Goal: Task Accomplishment & Management: Use online tool/utility

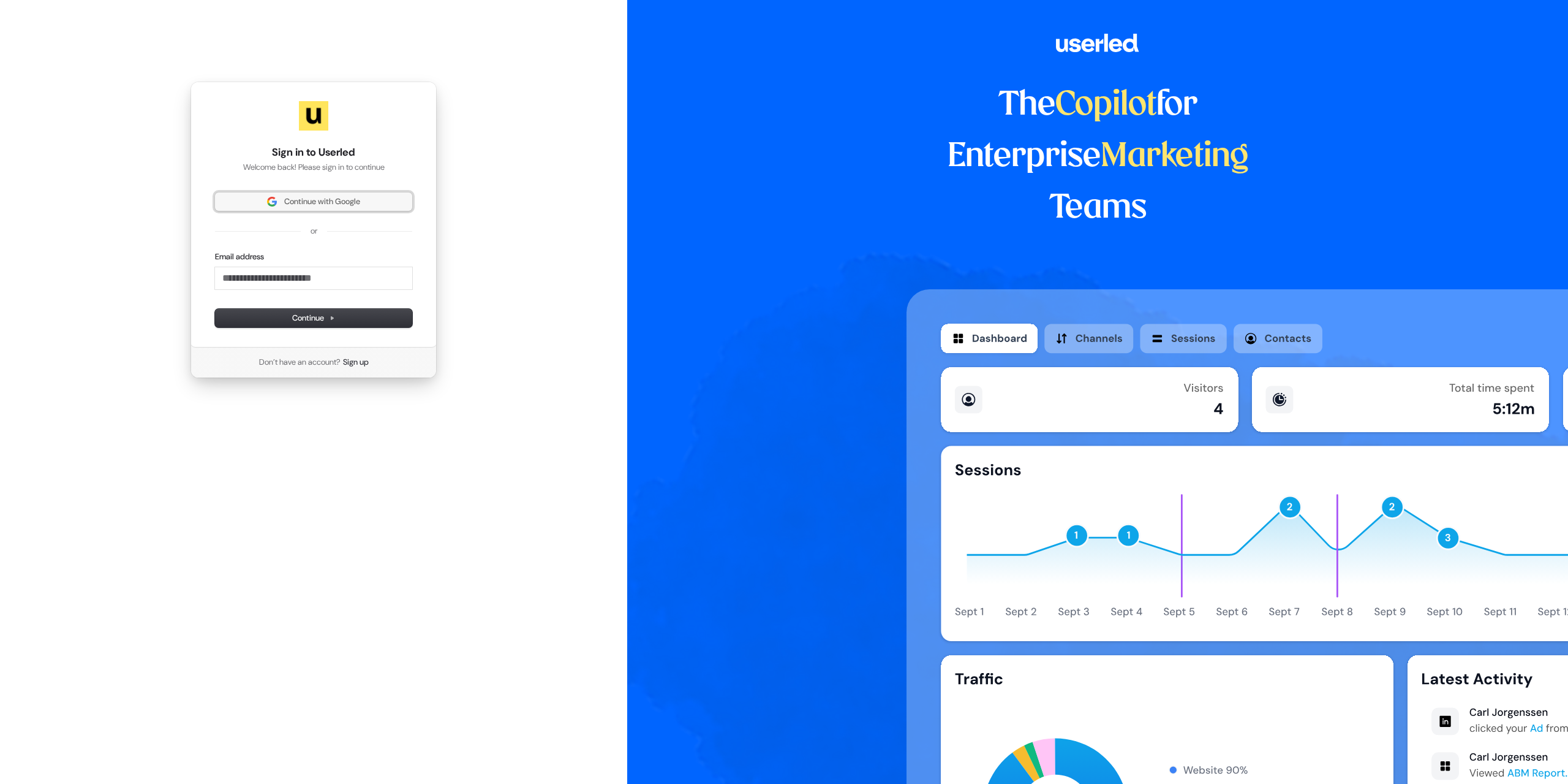
click at [369, 203] on span "Continue with Google" at bounding box center [314, 201] width 183 height 11
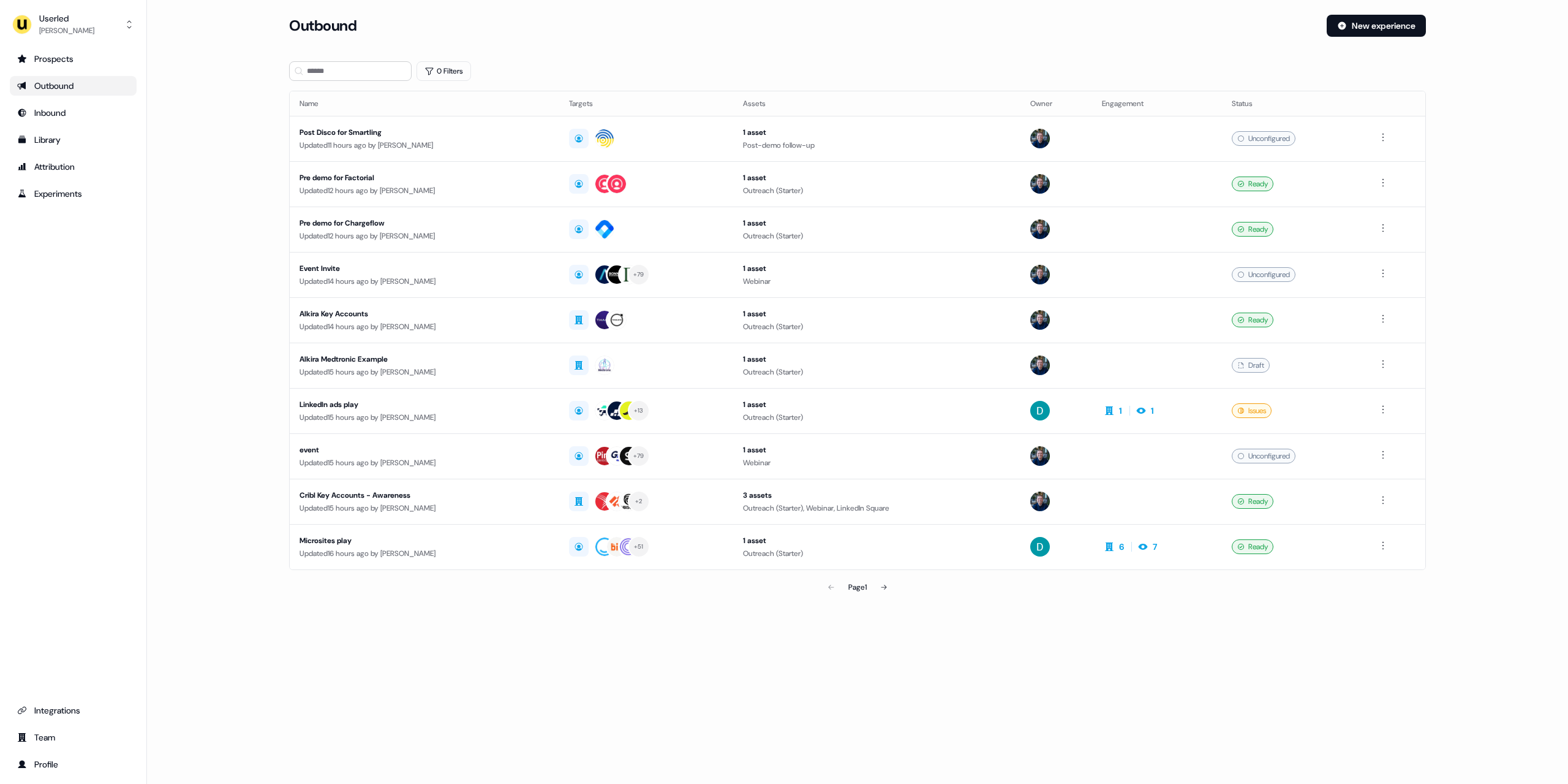
click at [134, 272] on div "Prospects Outbound Inbound Library Attribution Experiments Integrations Team Pr…" at bounding box center [73, 411] width 127 height 725
click at [76, 88] on div "Outbound" at bounding box center [73, 86] width 112 height 12
click at [891, 588] on button at bounding box center [884, 587] width 25 height 25
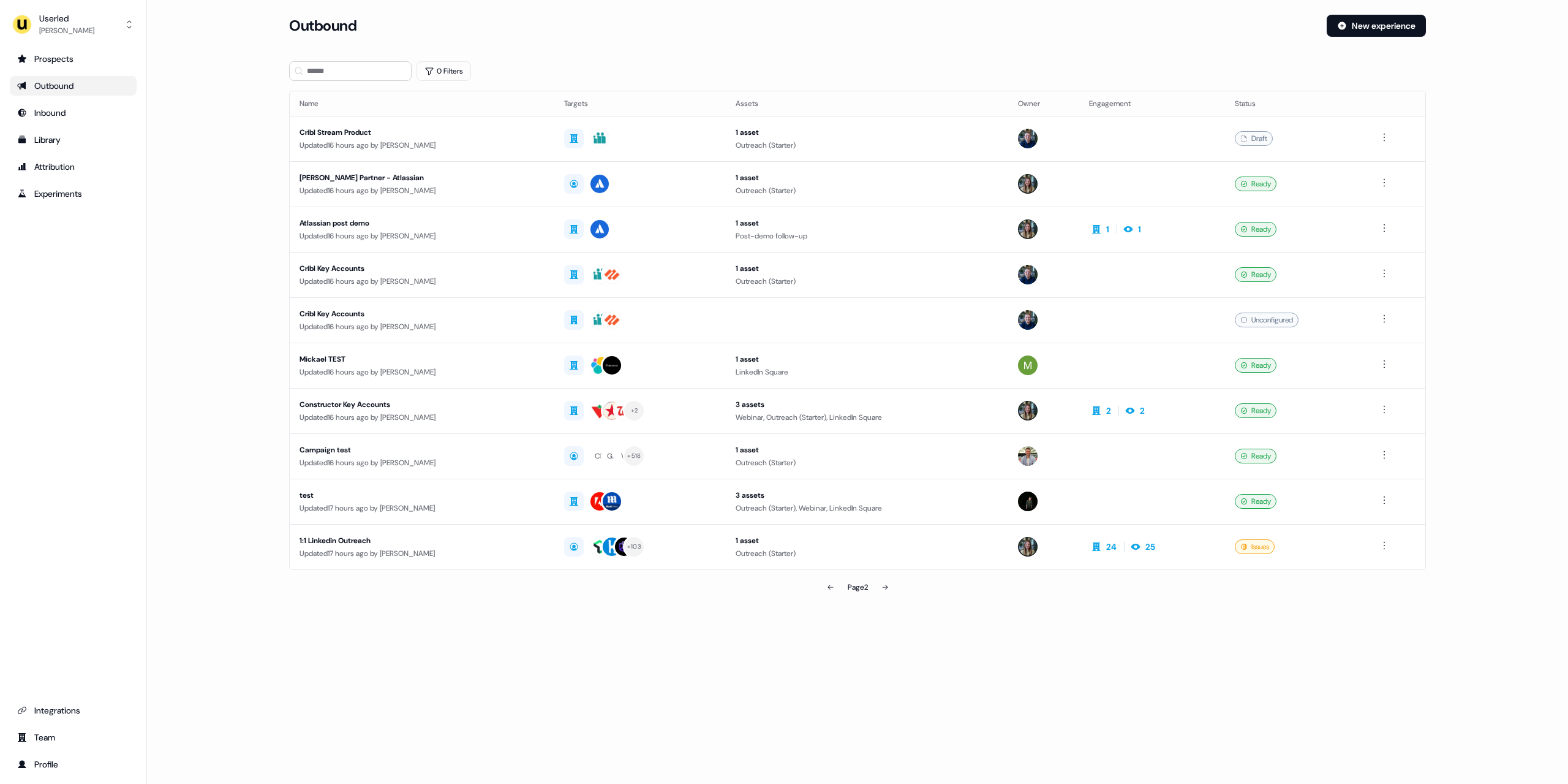
click at [891, 588] on button at bounding box center [886, 587] width 25 height 25
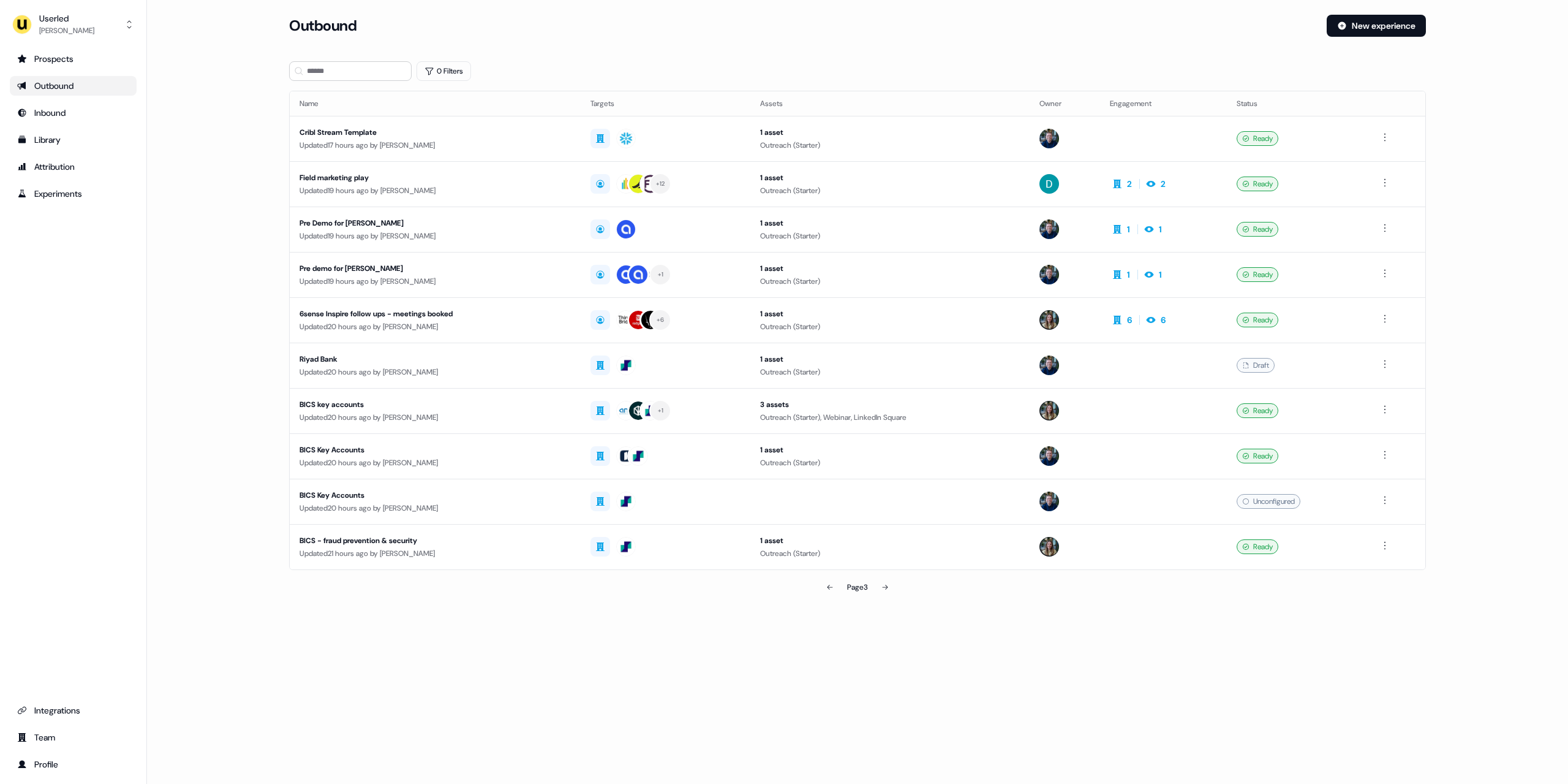
click at [891, 588] on button at bounding box center [886, 587] width 25 height 25
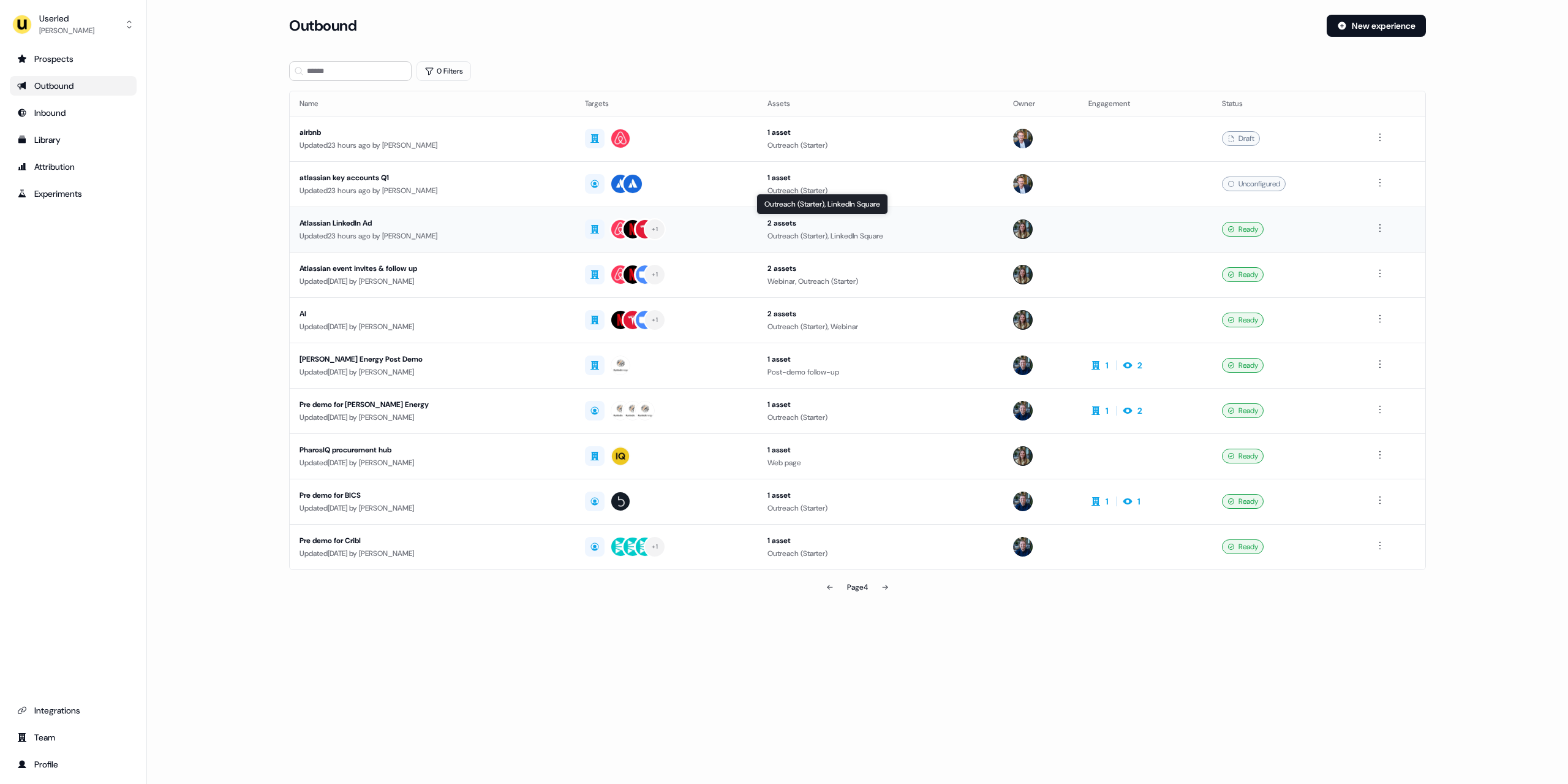
click at [858, 212] on div "Outreach (Starter), LinkedIn Square Outreach (Starter), LinkedIn Square" at bounding box center [822, 203] width 132 height 21
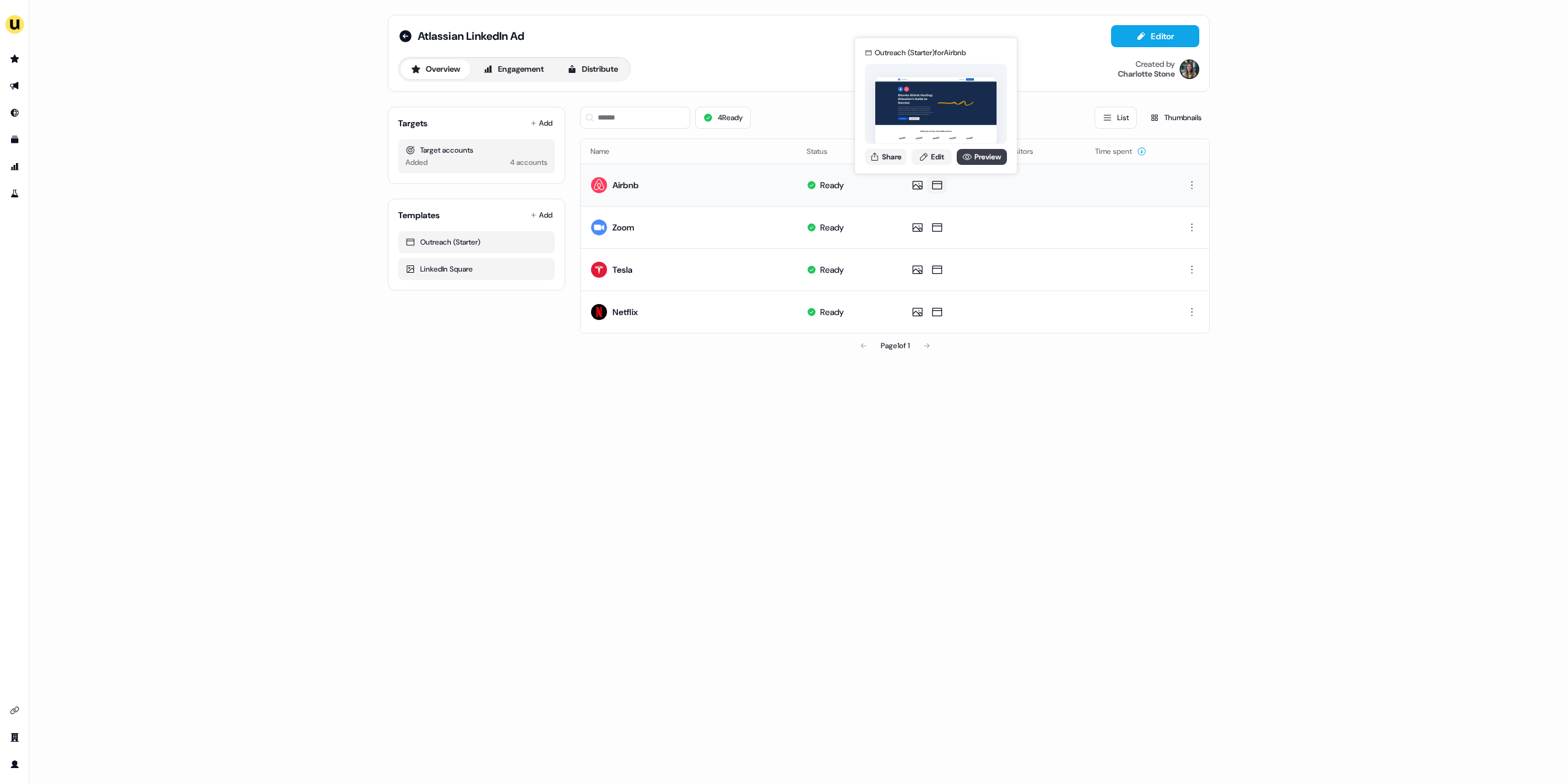
click at [984, 161] on link "Preview" at bounding box center [982, 156] width 51 height 16
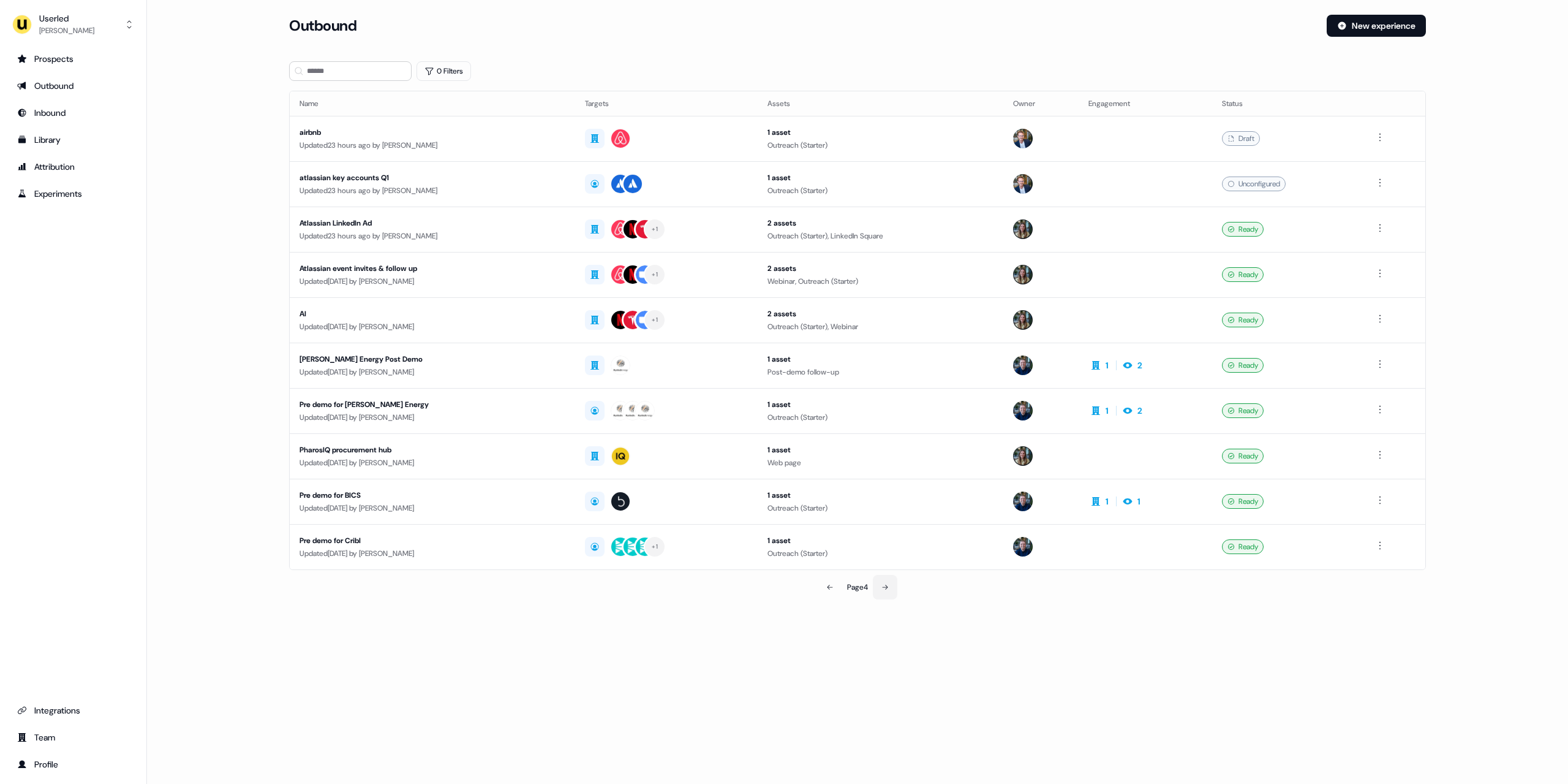
click at [893, 589] on button at bounding box center [886, 587] width 25 height 25
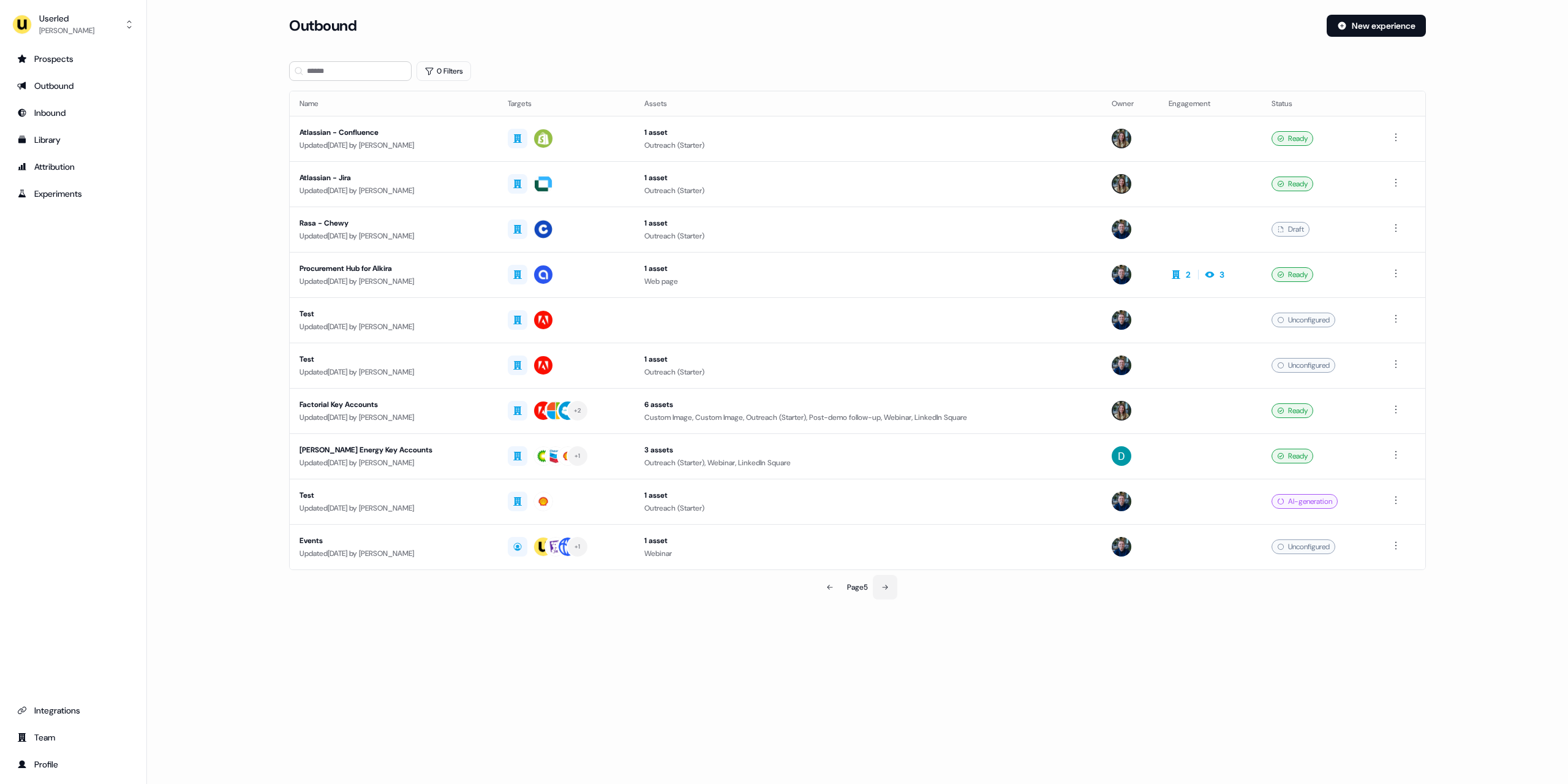
click at [893, 589] on button at bounding box center [886, 587] width 25 height 25
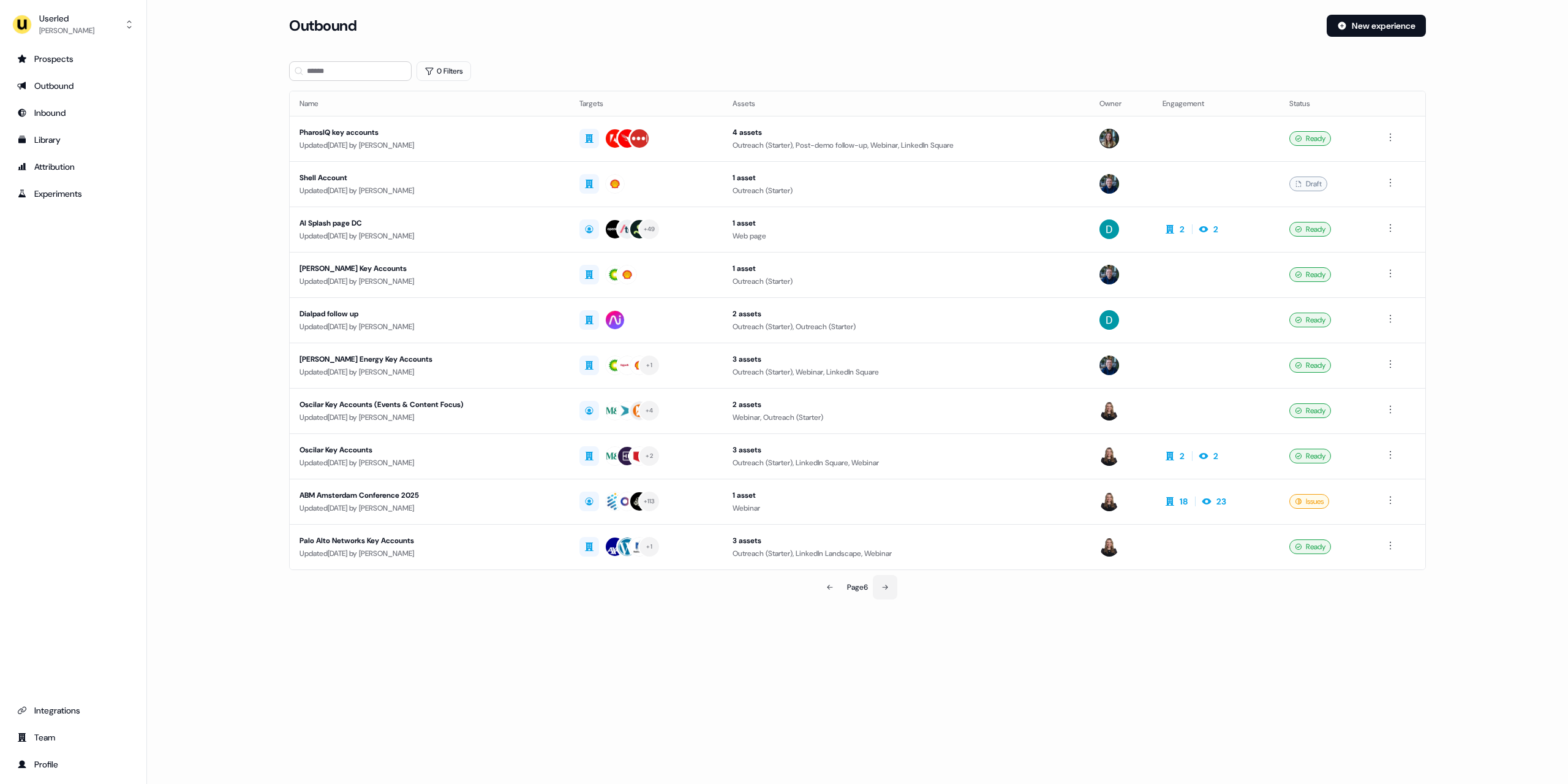
click at [894, 593] on button at bounding box center [886, 587] width 25 height 25
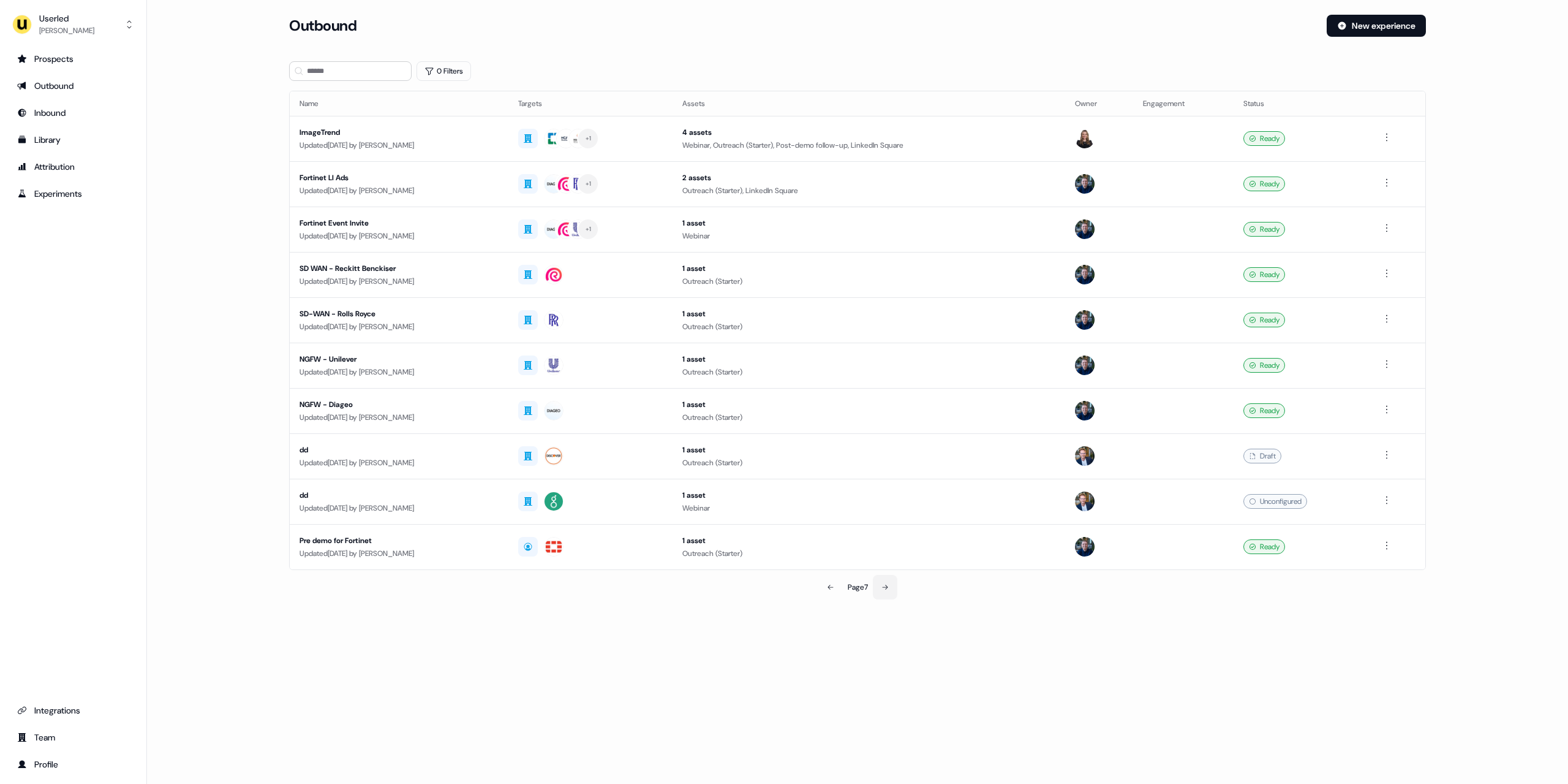
click at [892, 590] on button at bounding box center [886, 587] width 25 height 25
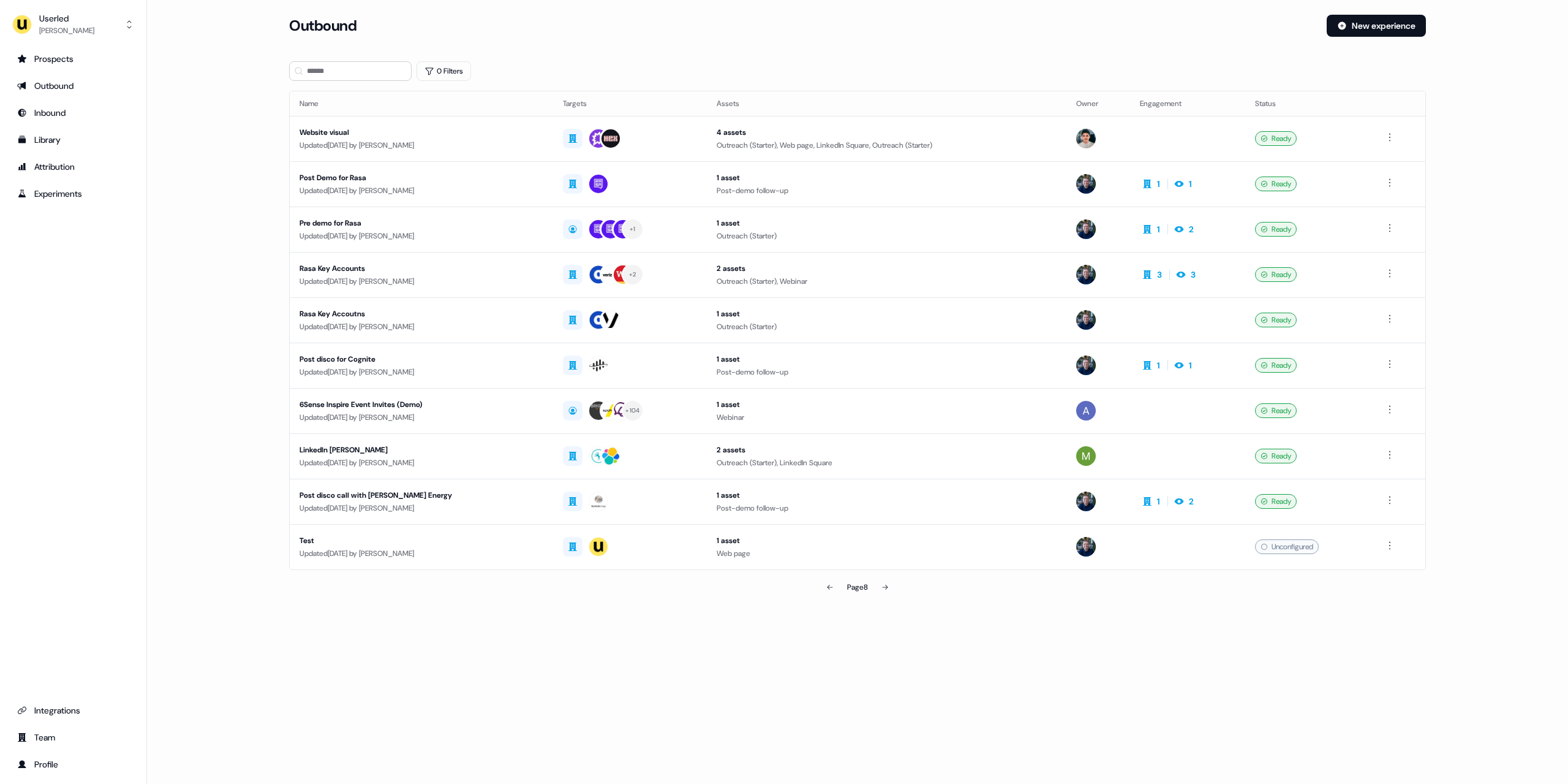
click at [193, 271] on main "Loading... Outbound New experience 0 Filters Name Targets Assets Owner Engageme…" at bounding box center [857, 324] width 1421 height 619
click at [650, 408] on div "+ 104" at bounding box center [630, 410] width 134 height 22
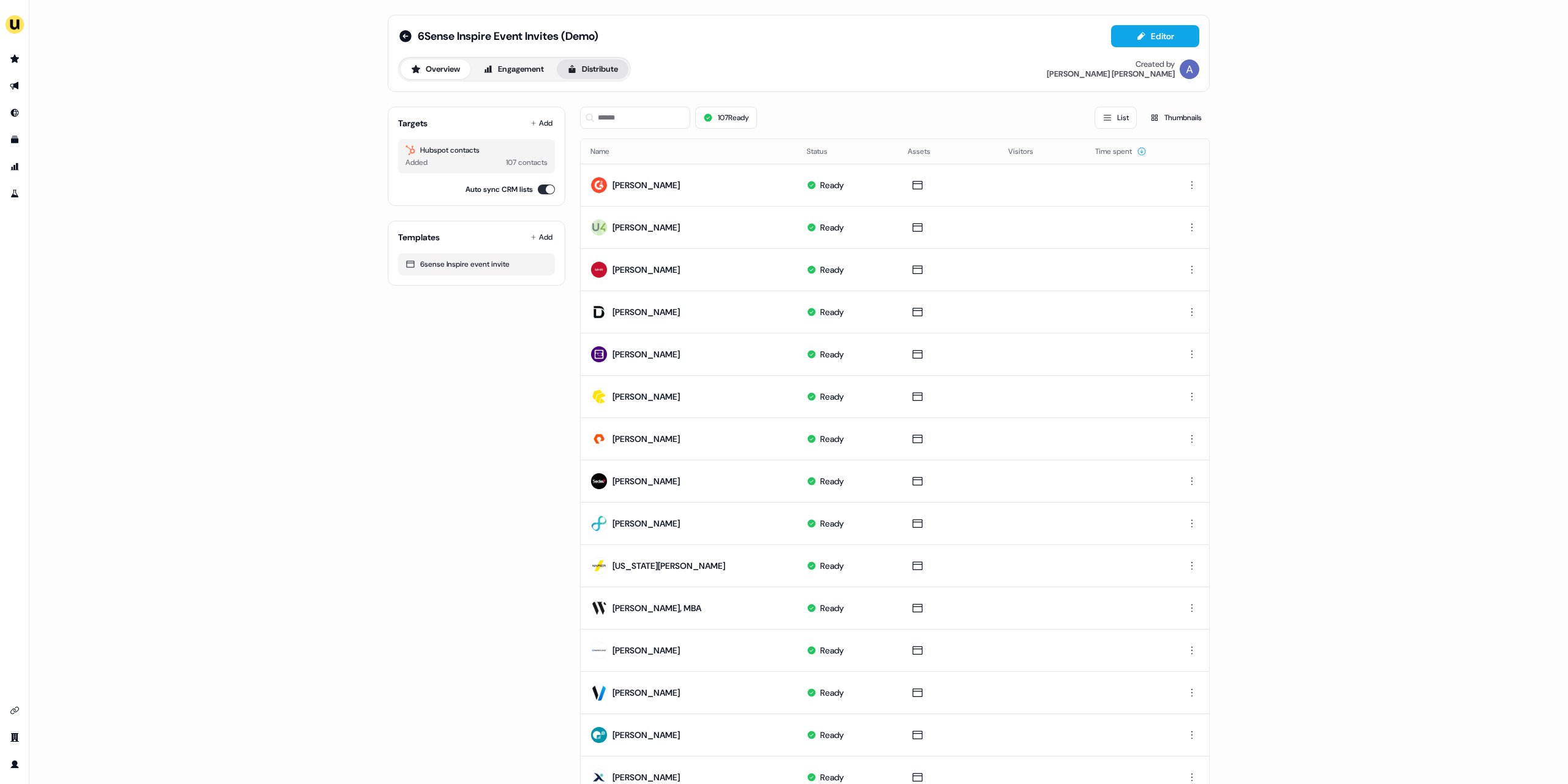
click at [607, 74] on button "Distribute" at bounding box center [593, 70] width 71 height 20
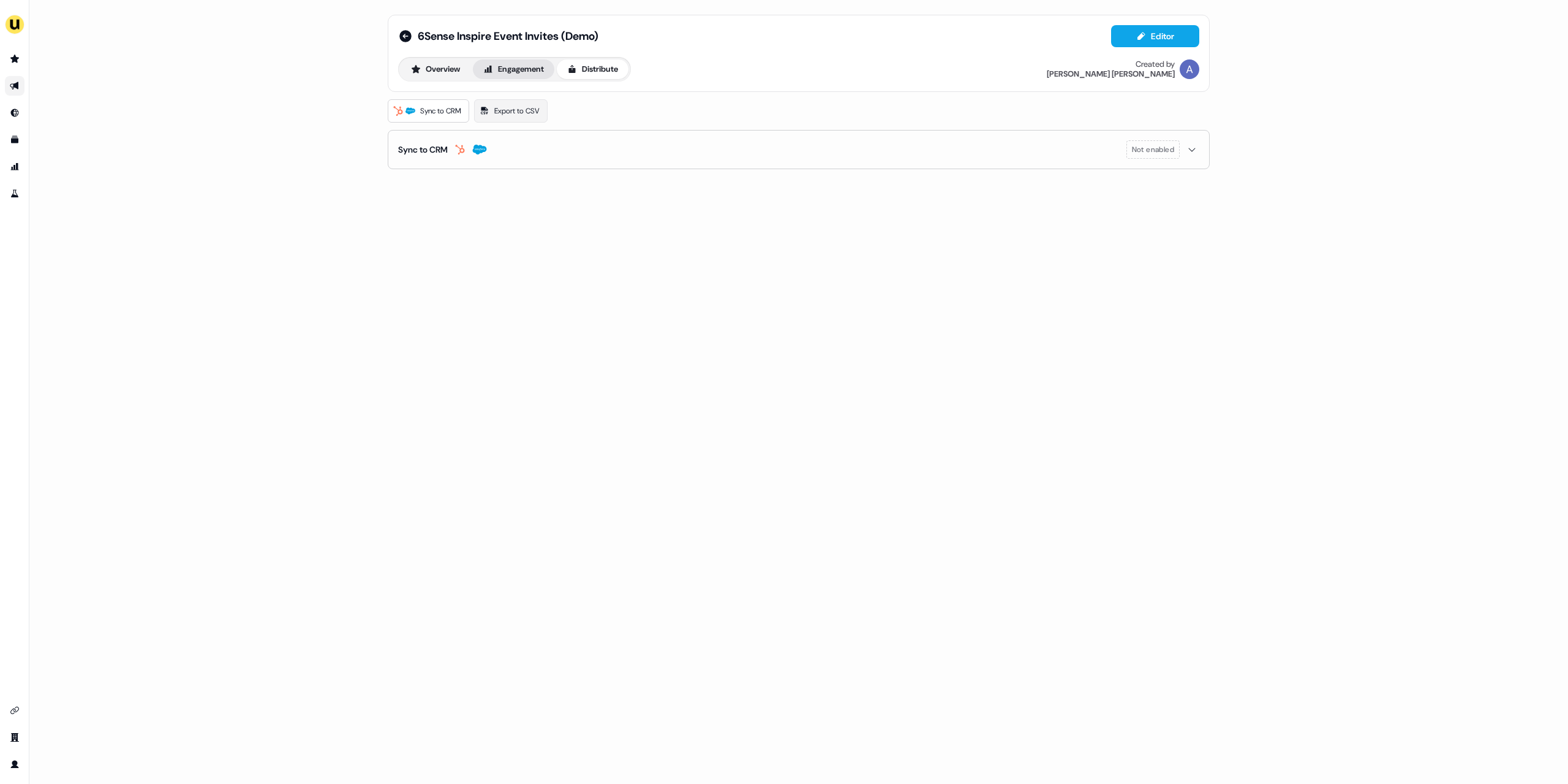
click at [551, 76] on button "Engagement" at bounding box center [514, 70] width 81 height 20
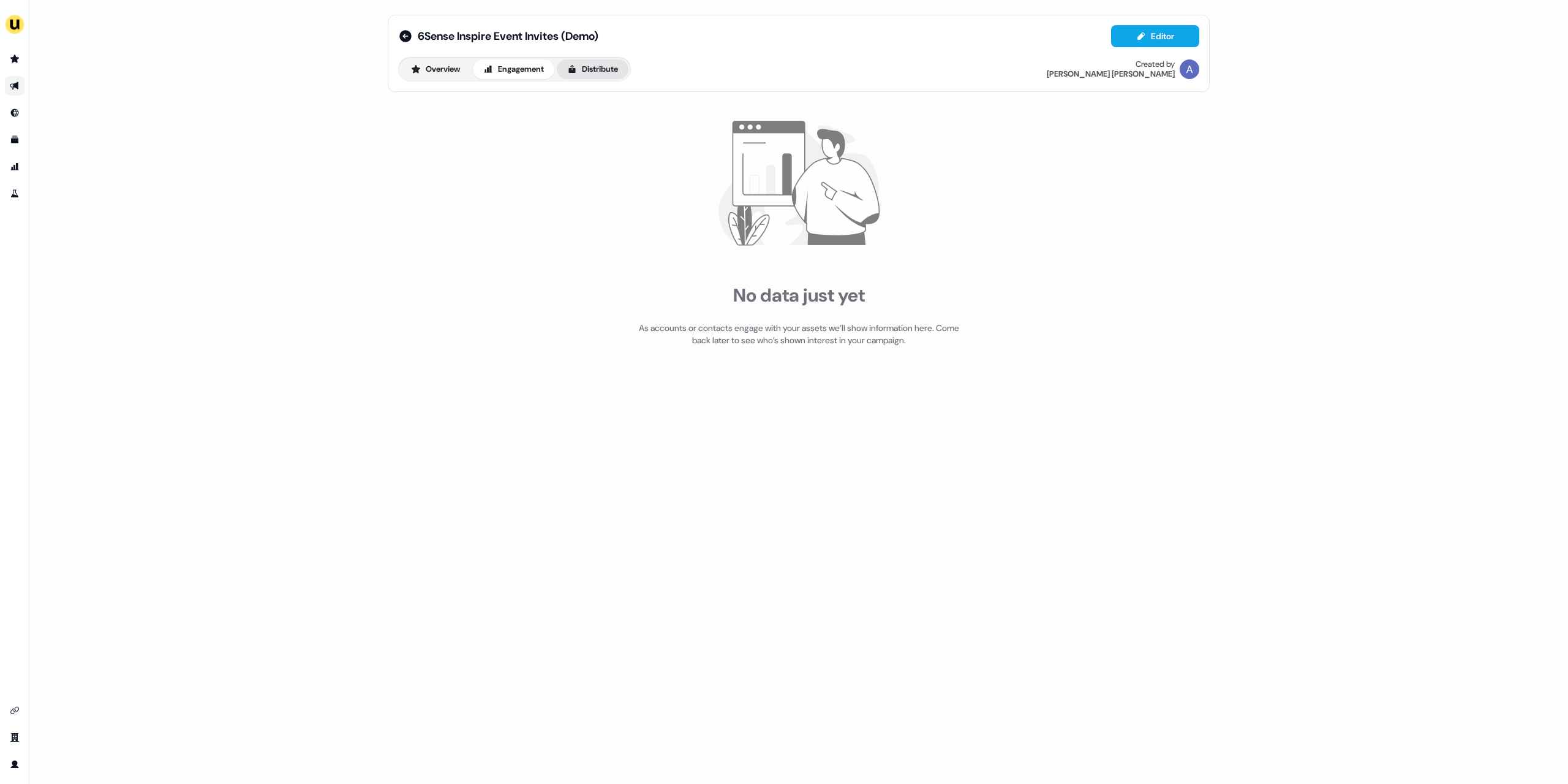
click at [588, 71] on button "Distribute" at bounding box center [593, 70] width 71 height 20
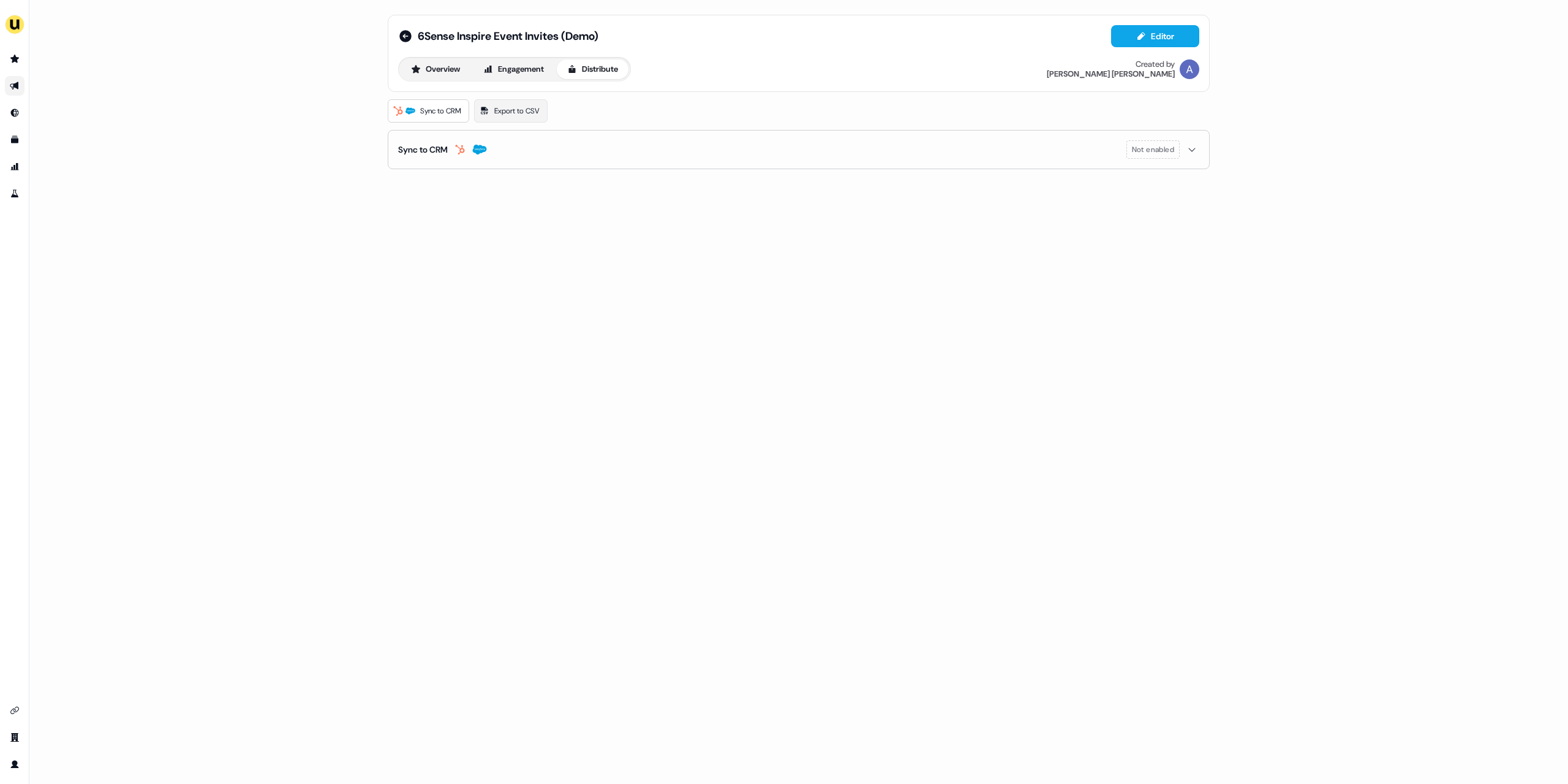
click at [27, 89] on li "side nav menu" at bounding box center [14, 86] width 29 height 20
click at [24, 89] on link "Go to outbound experience" at bounding box center [15, 86] width 20 height 20
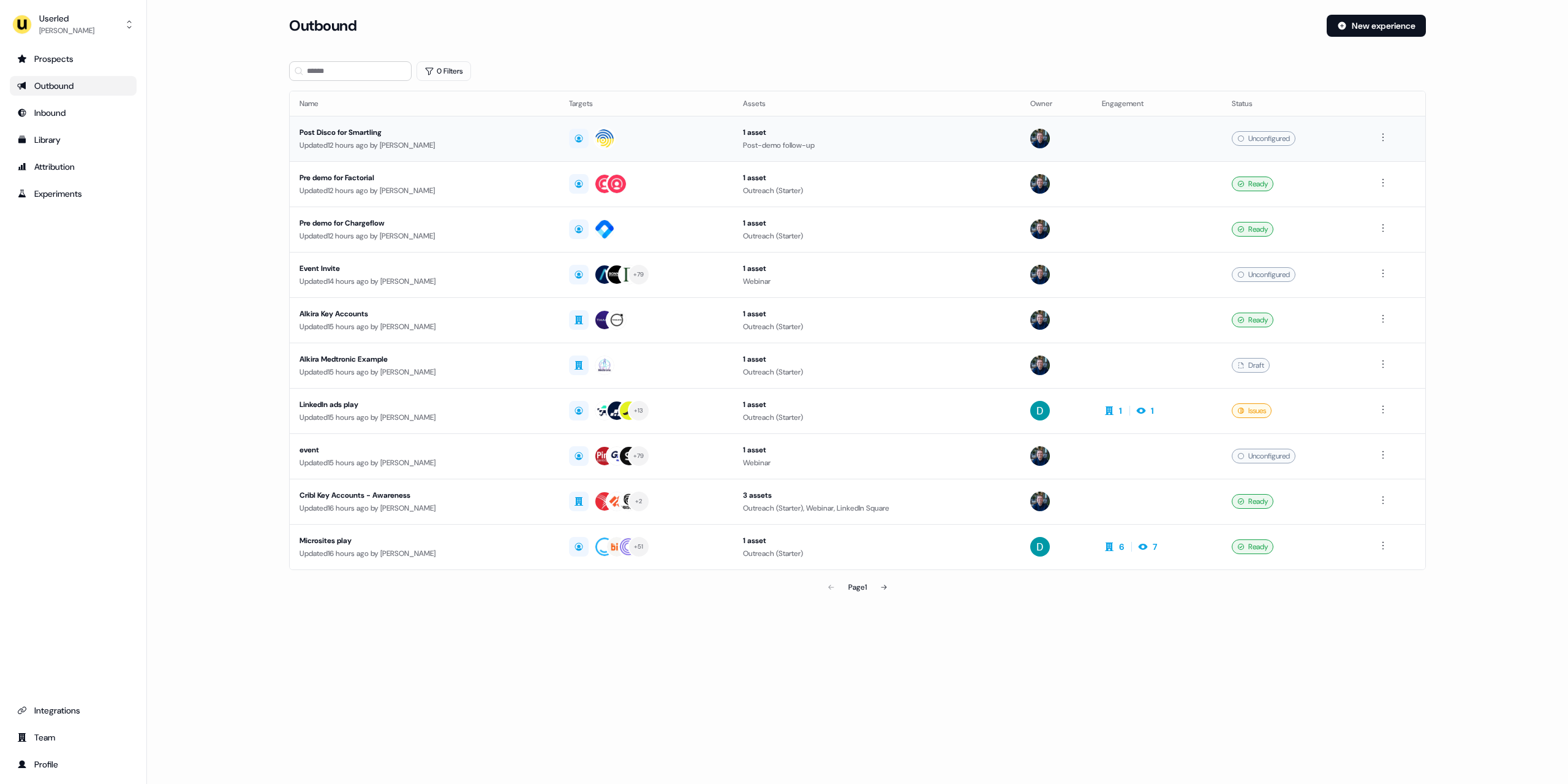
click at [379, 141] on div "Updated 12 hours ago by James Johnson" at bounding box center [424, 145] width 250 height 12
click at [359, 403] on div "LinkedIn ads play" at bounding box center [424, 404] width 250 height 12
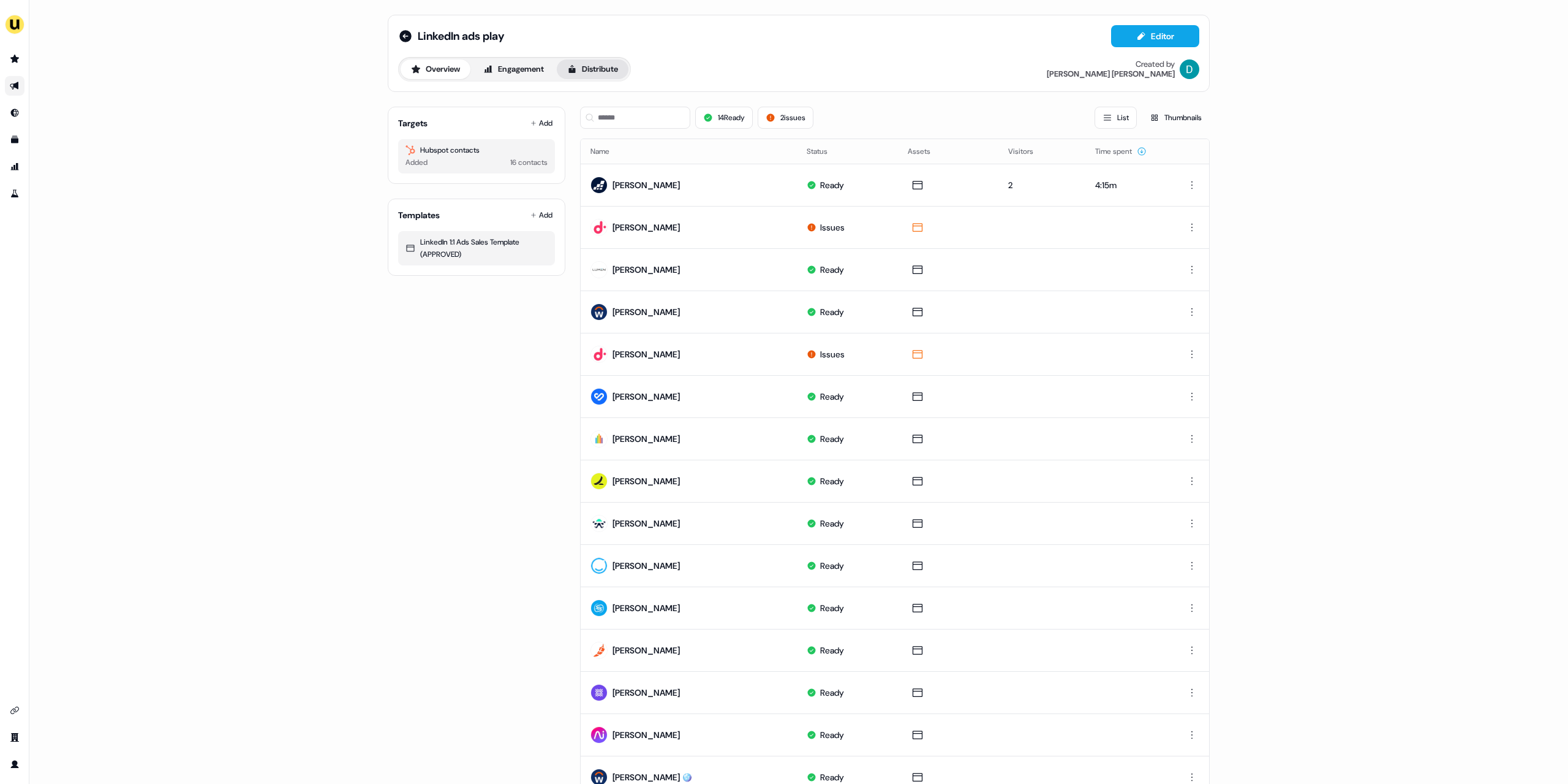
click at [577, 65] on icon at bounding box center [572, 69] width 10 height 10
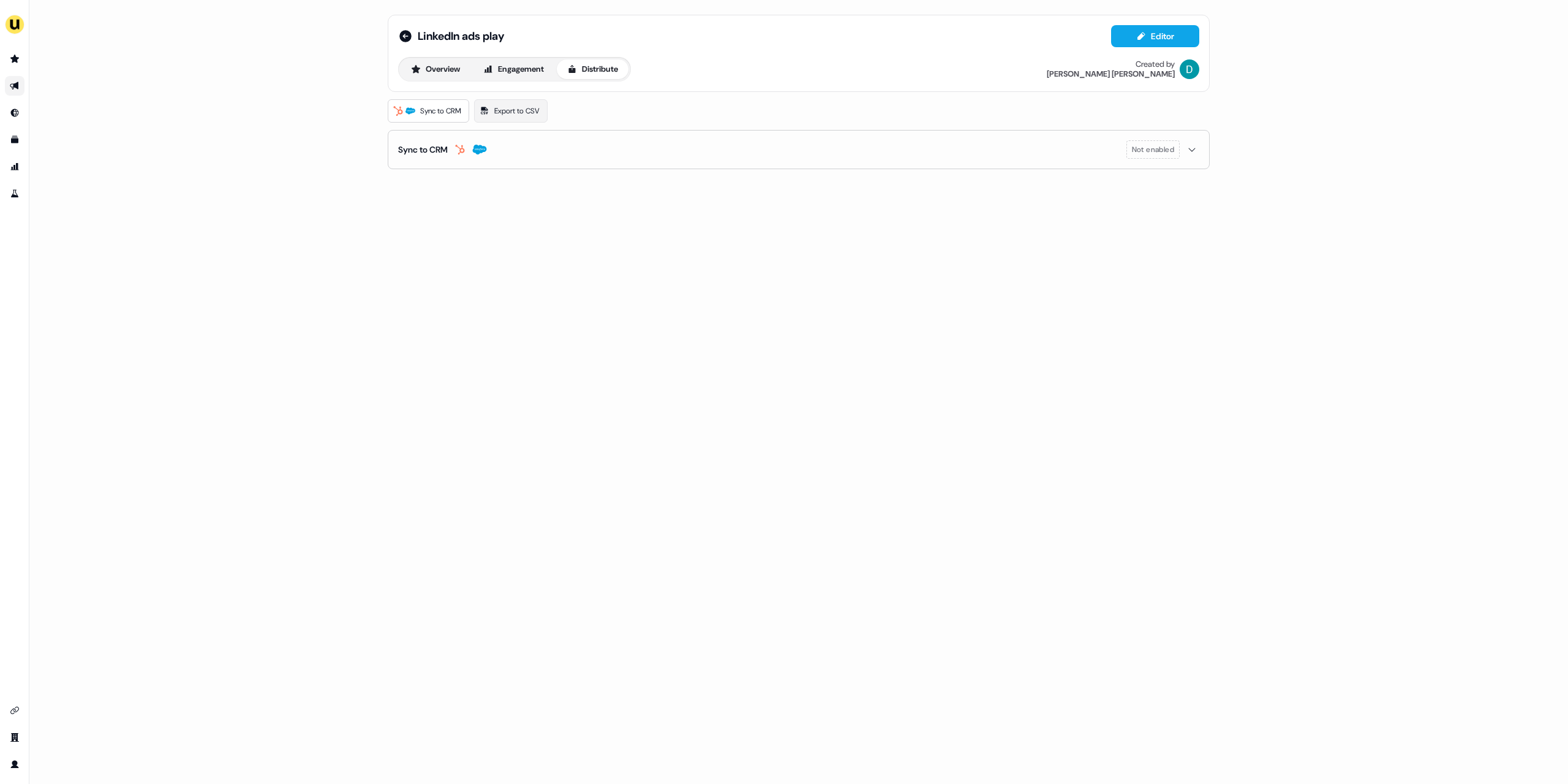
drag, startPoint x: 398, startPoint y: 144, endPoint x: 381, endPoint y: 148, distance: 17.5
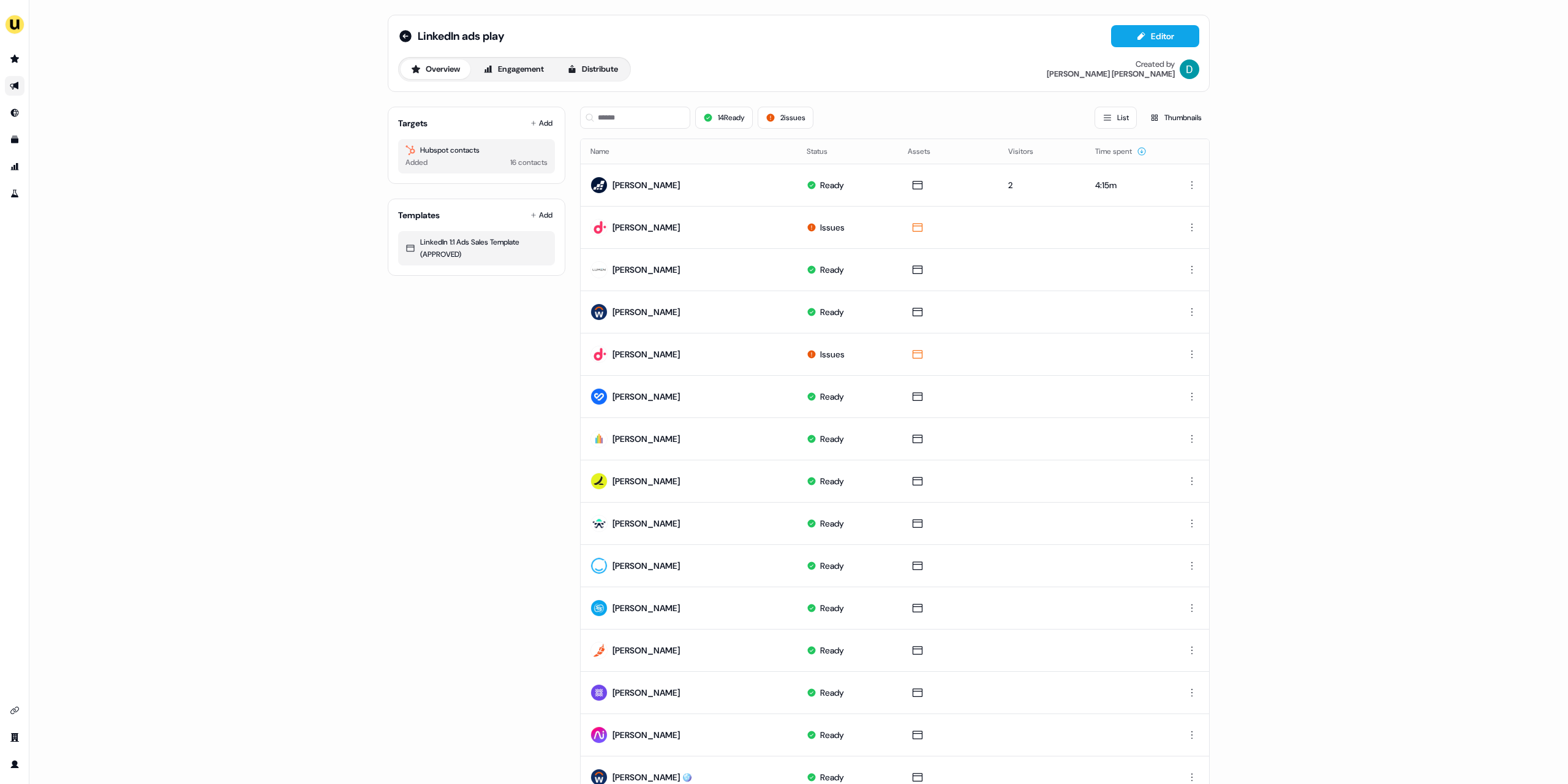
drag, startPoint x: 321, startPoint y: 155, endPoint x: 312, endPoint y: 155, distance: 9.0
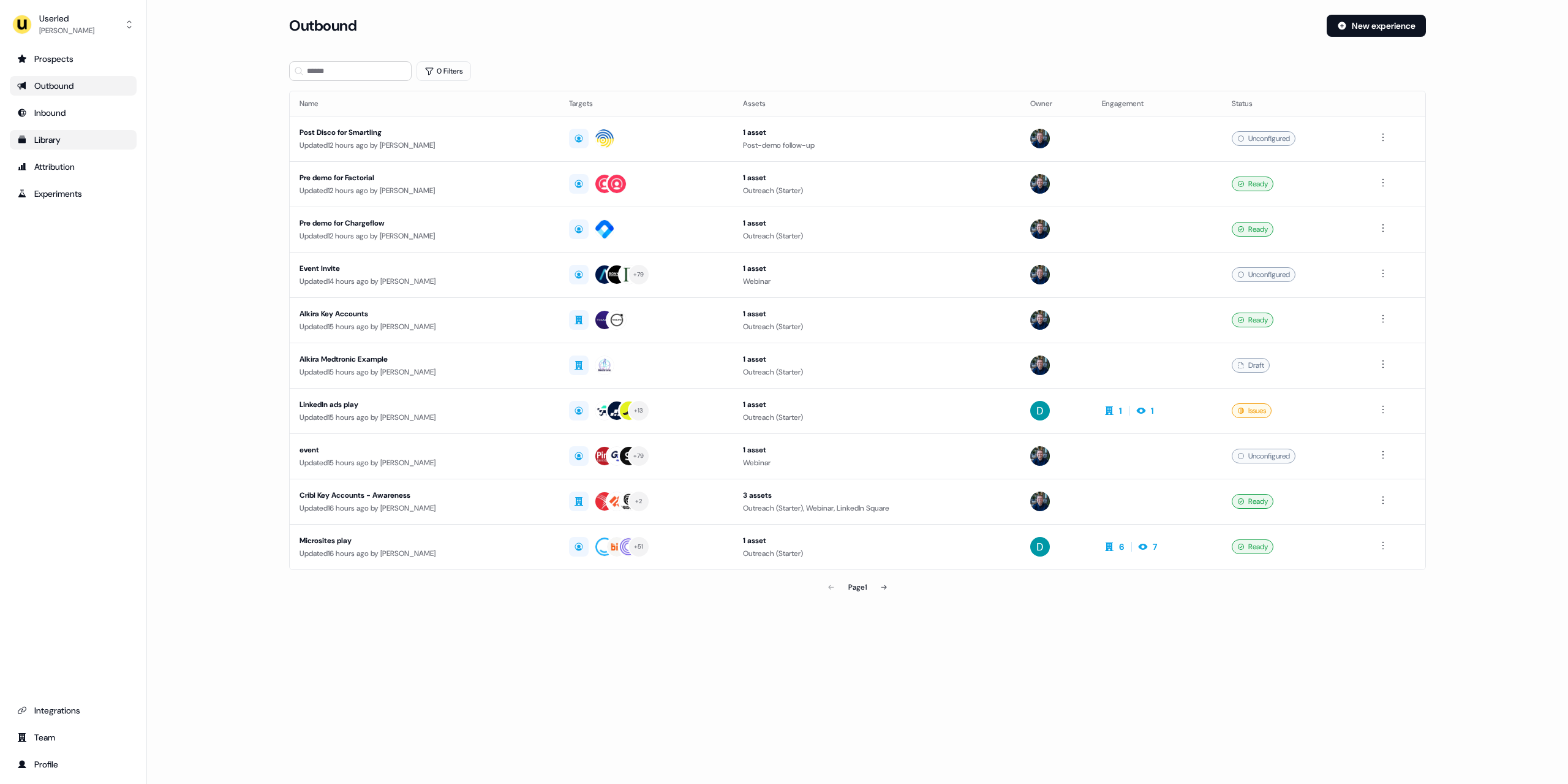
click at [61, 144] on div "Library" at bounding box center [73, 140] width 112 height 12
click at [71, 165] on div "Attribution" at bounding box center [73, 166] width 112 height 12
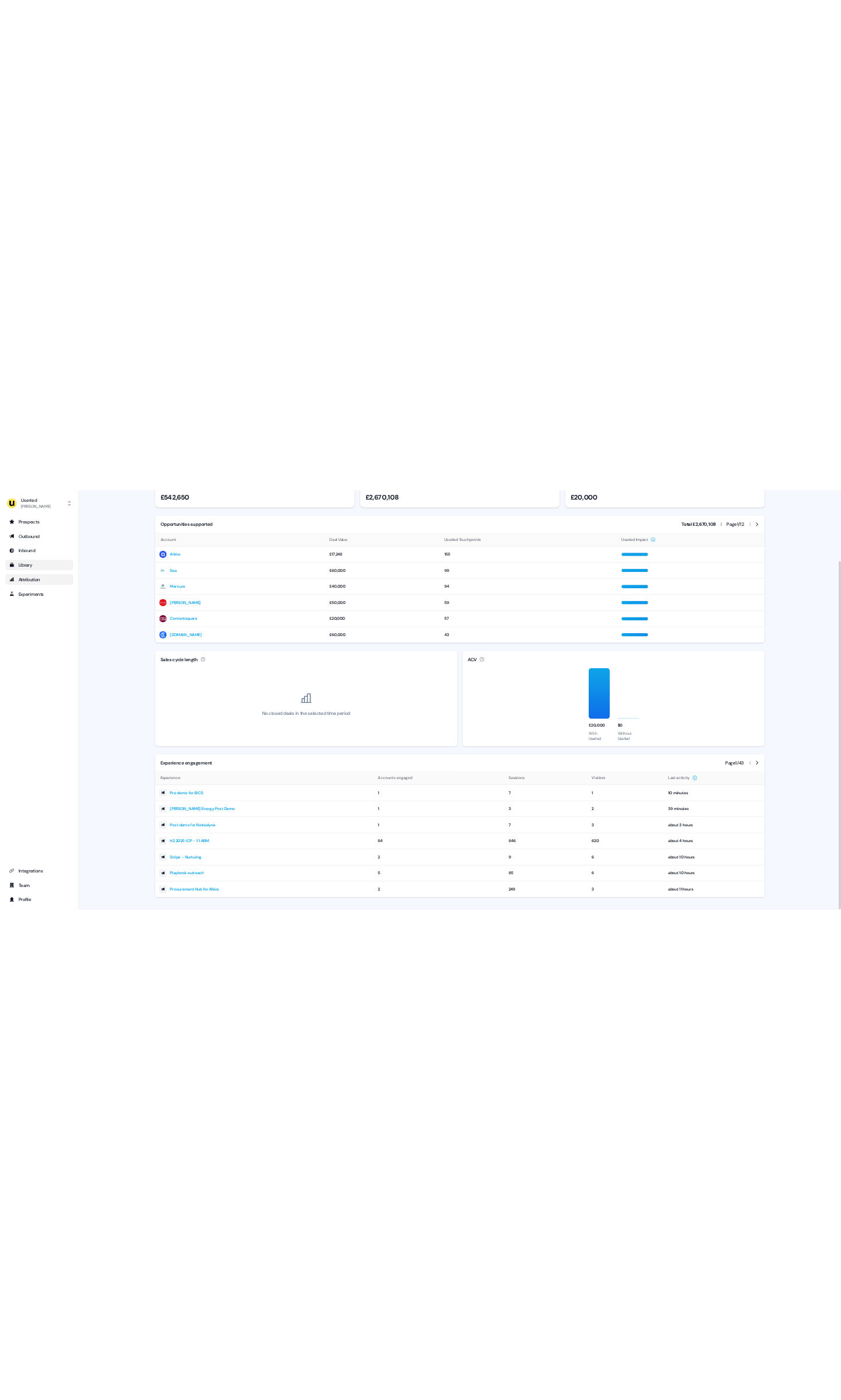
scroll to position [152, 0]
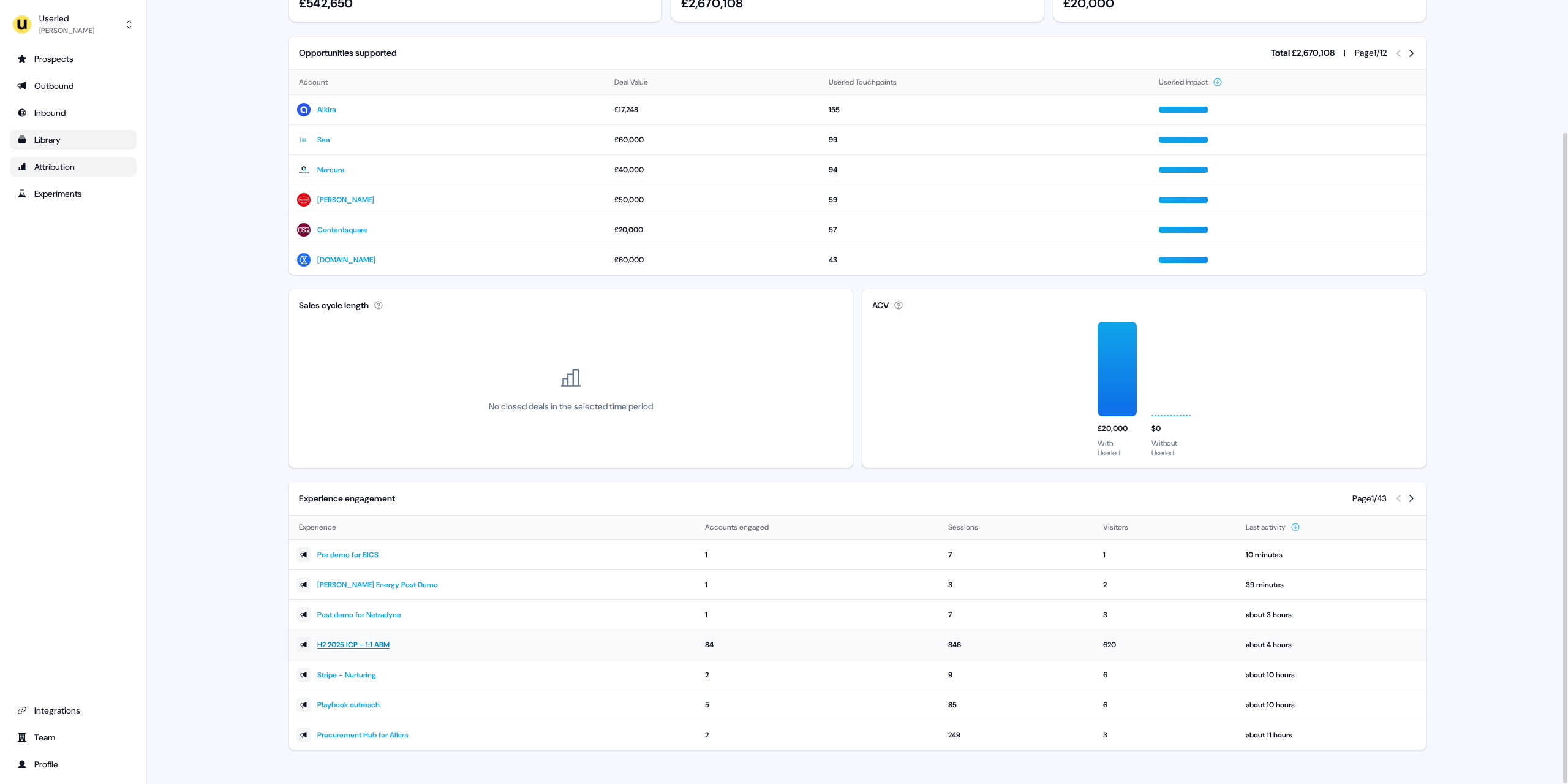
click at [374, 647] on link "H2 2025 ICP - 1:1 ABM" at bounding box center [353, 644] width 72 height 12
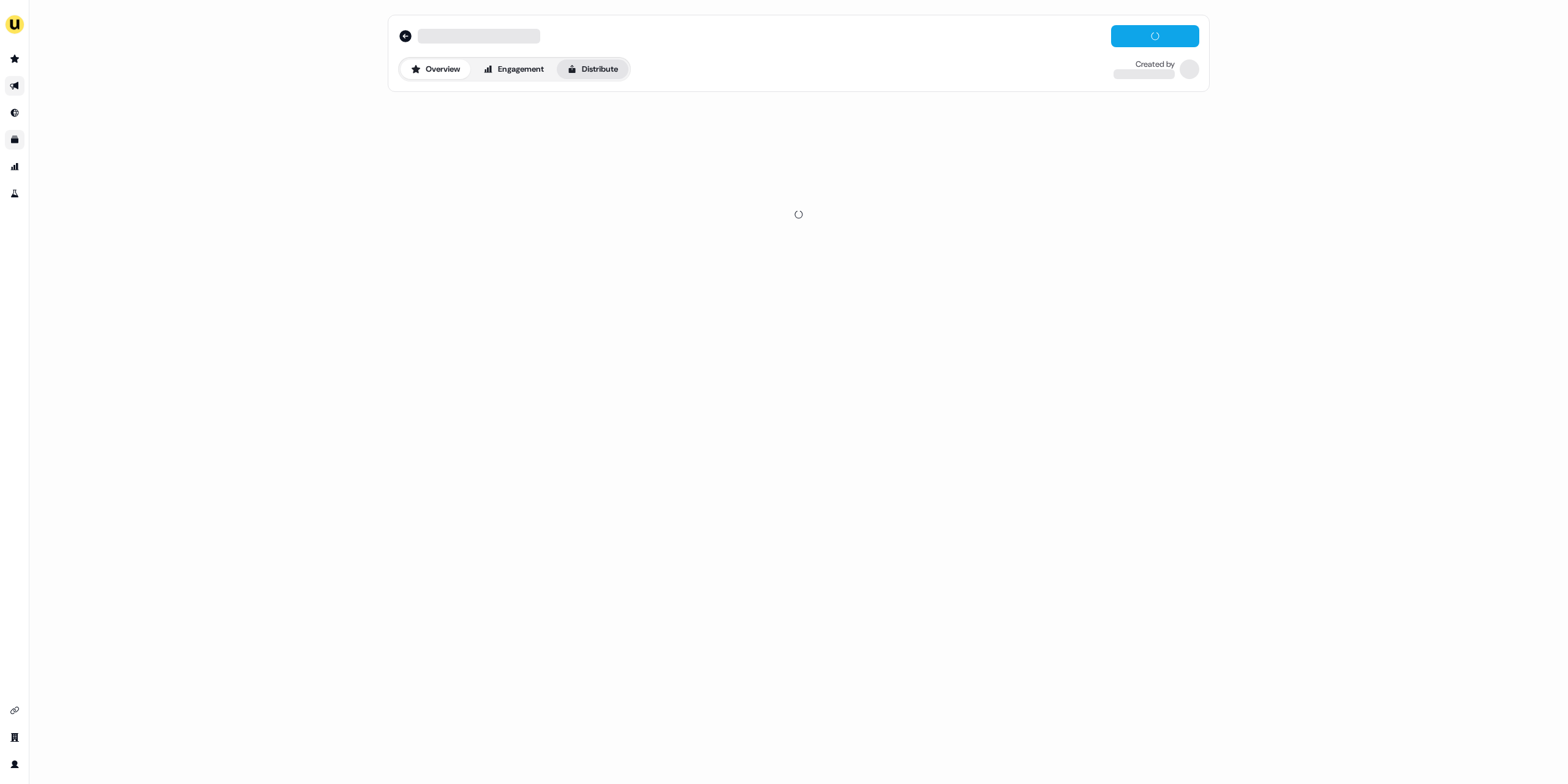
click at [613, 71] on button "Distribute" at bounding box center [593, 70] width 71 height 20
click at [501, 115] on span "LinkedIn Ads" at bounding box center [514, 110] width 40 height 12
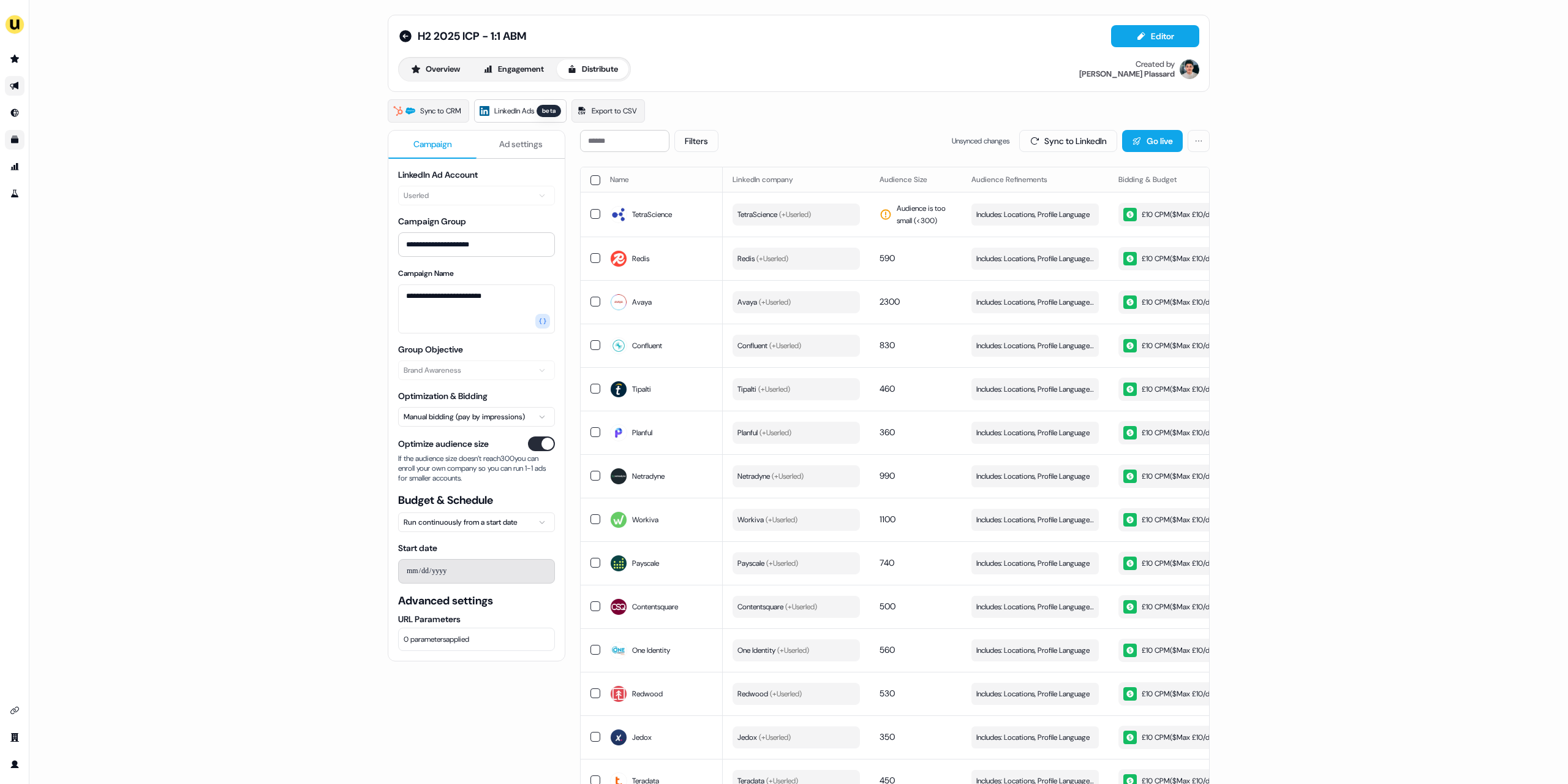
drag, startPoint x: 286, startPoint y: 356, endPoint x: 231, endPoint y: 361, distance: 55.2
click at [1315, 204] on div "**********" at bounding box center [799, 392] width 1539 height 784
drag, startPoint x: 396, startPoint y: 45, endPoint x: 1242, endPoint y: 712, distance: 1077.3
click at [1242, 712] on div "**********" at bounding box center [799, 392] width 1539 height 784
click at [197, 100] on div "**********" at bounding box center [799, 392] width 1539 height 784
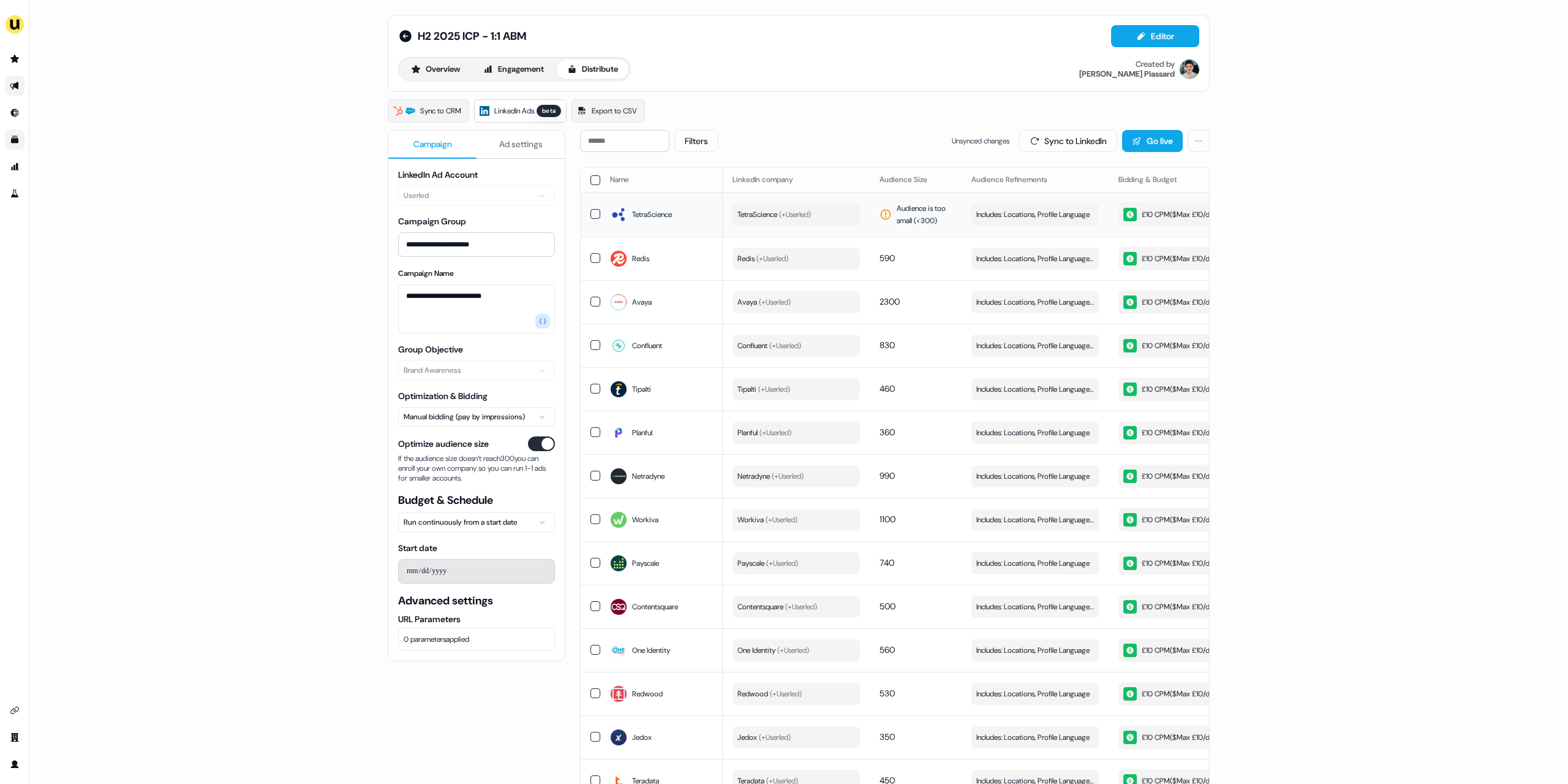
click at [1184, 217] on div "£10 CPM ($ Max £10/day )" at bounding box center [1171, 214] width 96 height 13
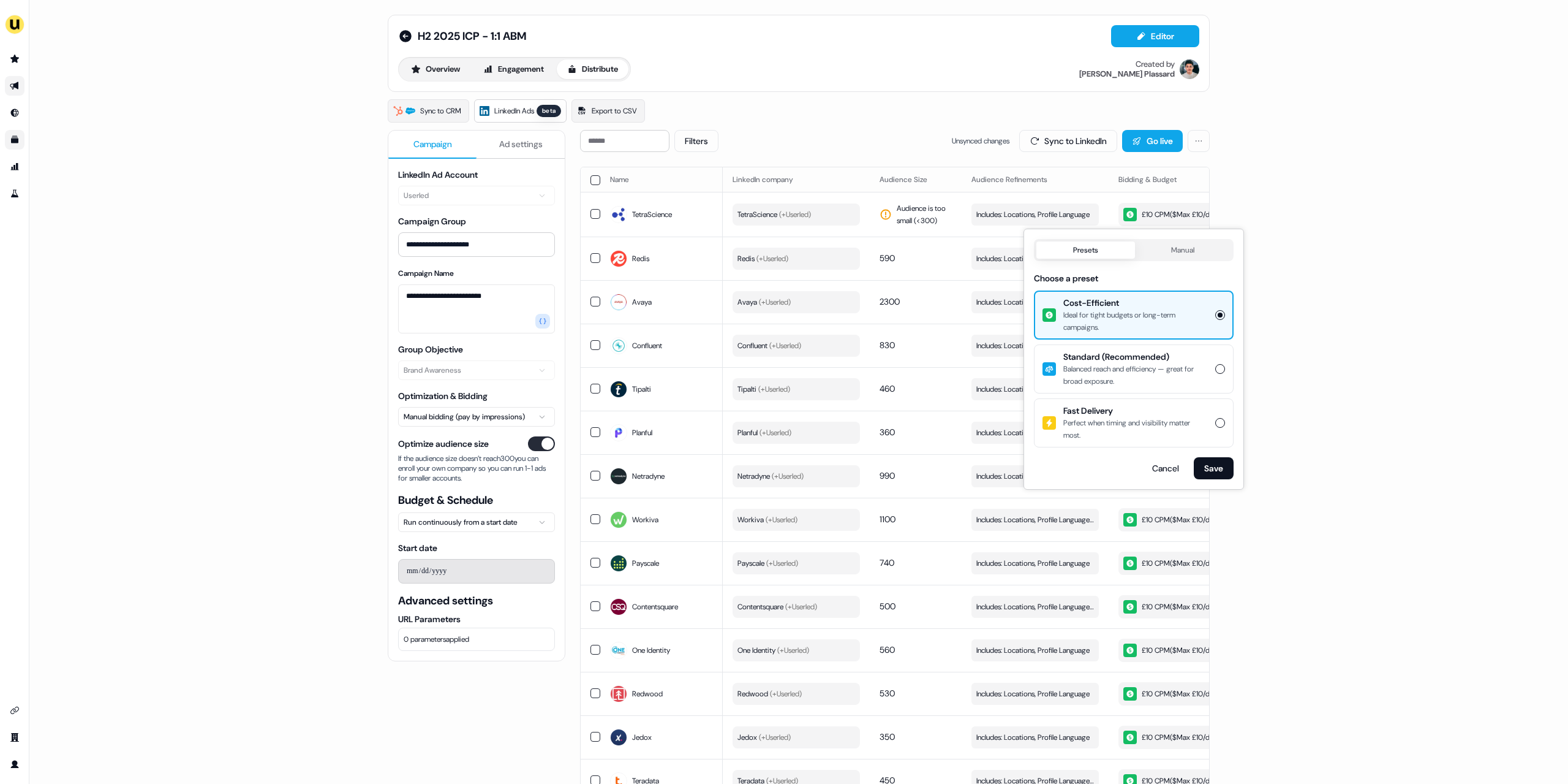
click at [221, 144] on div "**********" at bounding box center [799, 392] width 1539 height 784
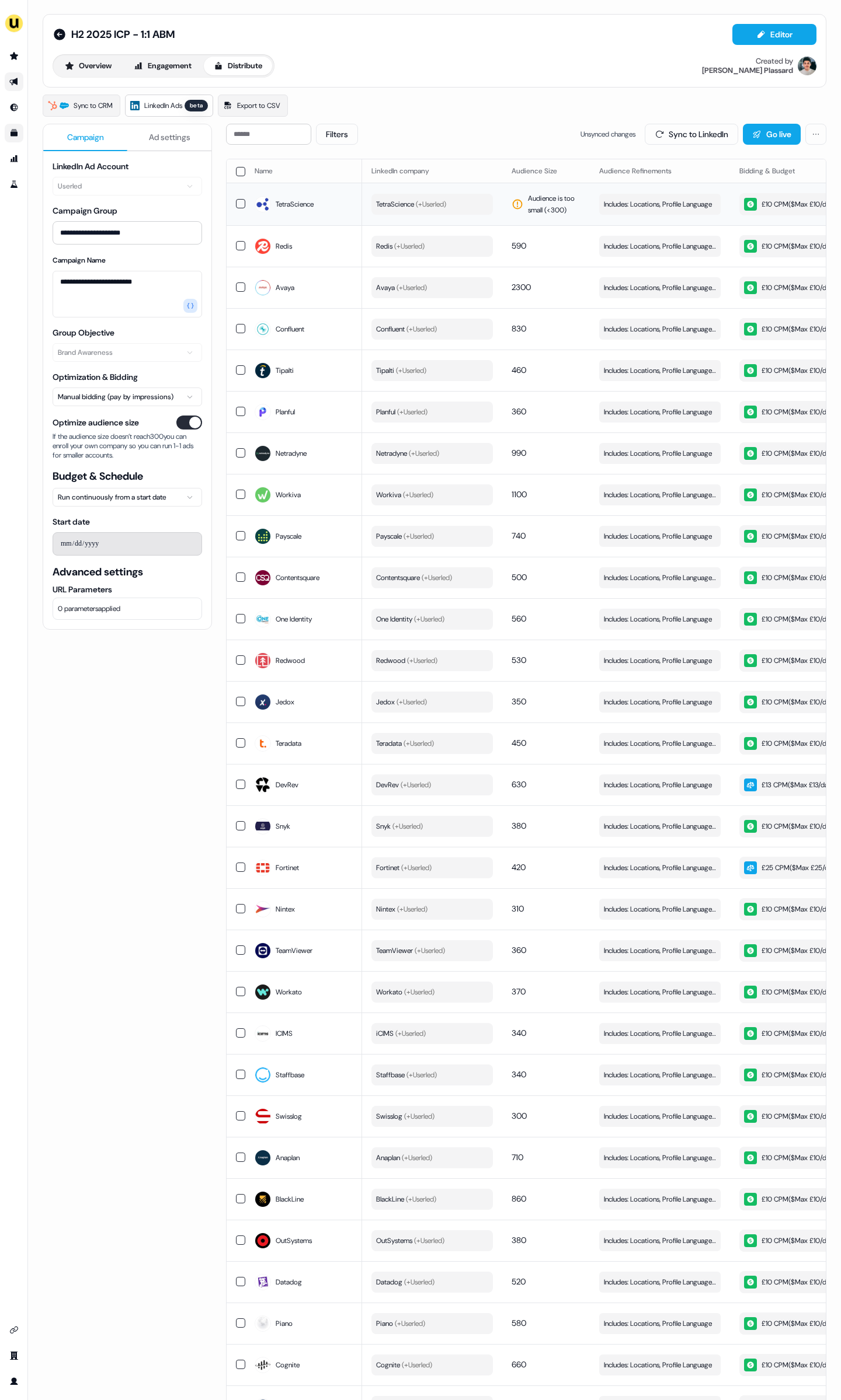
click at [778, 199] on div "£10 CPM ($ Max £10/day )" at bounding box center [790, 204] width 92 height 13
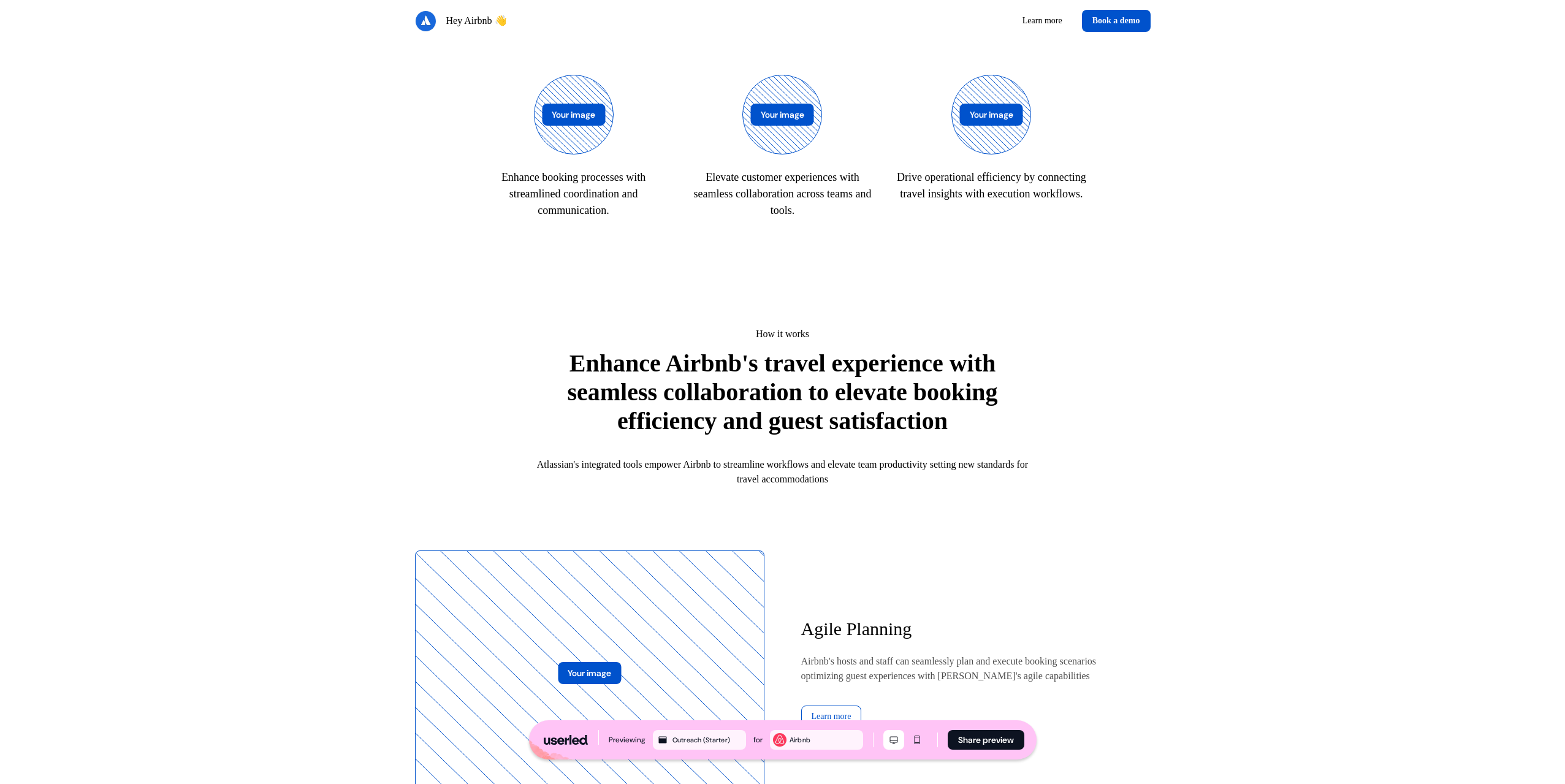
scroll to position [735, 0]
